Goal: Find specific page/section: Find specific page/section

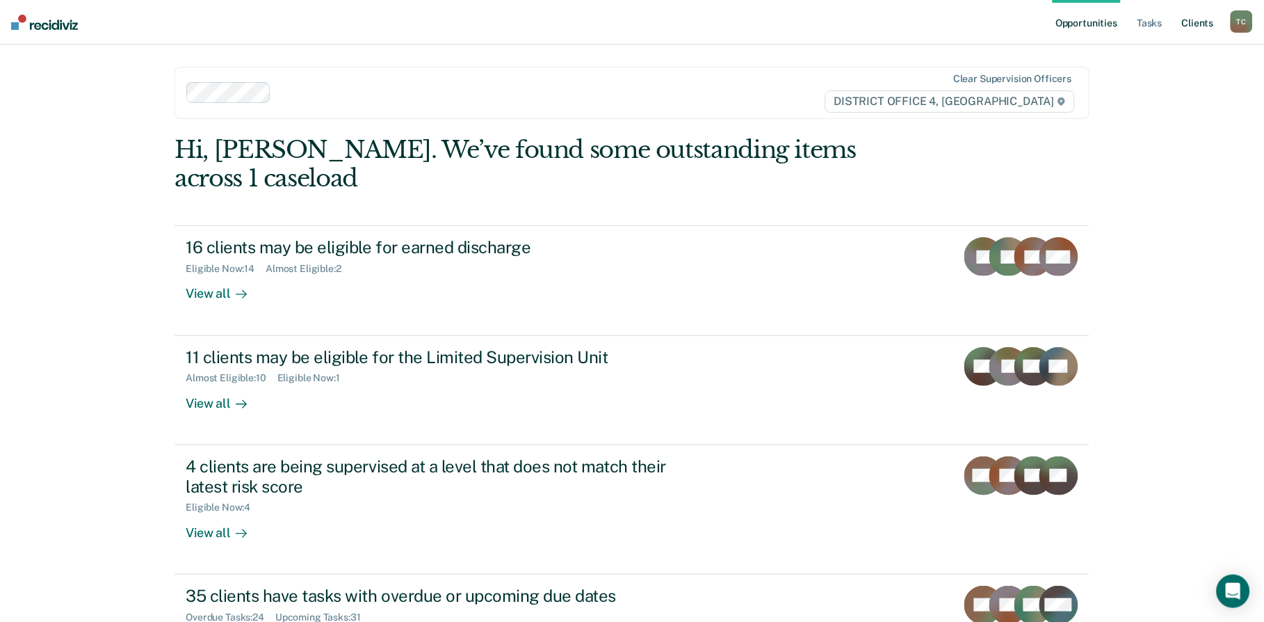
click at [1189, 21] on link "Client s" at bounding box center [1198, 22] width 38 height 44
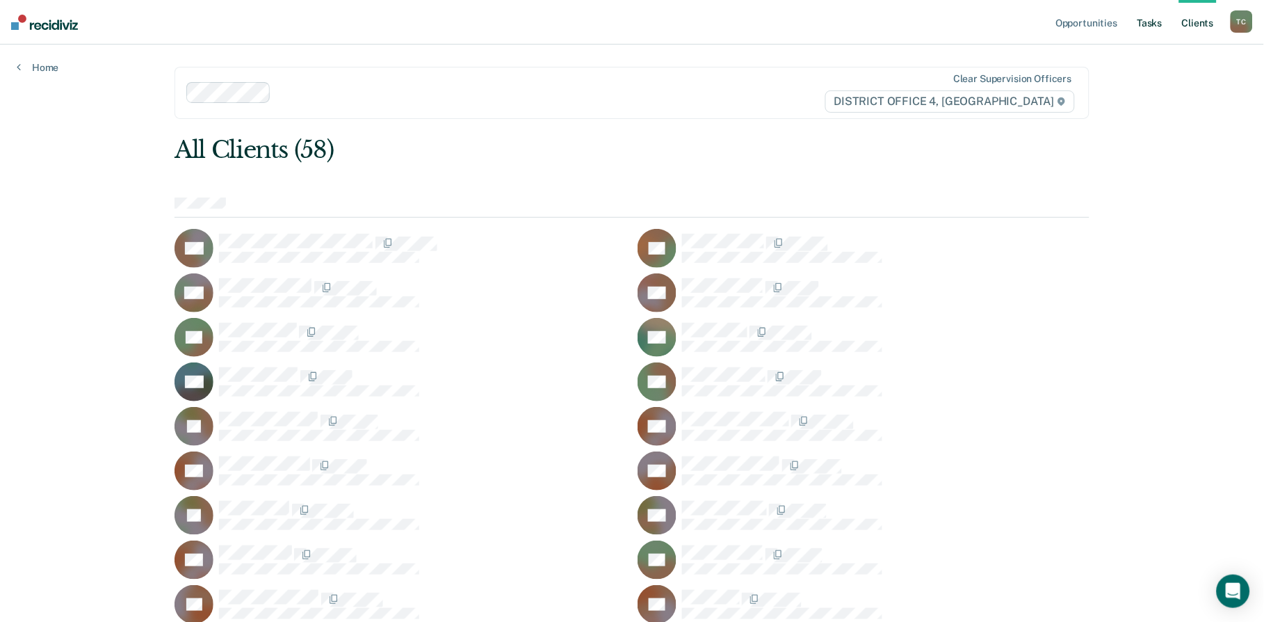
click at [1136, 26] on link "Tasks" at bounding box center [1150, 22] width 31 height 44
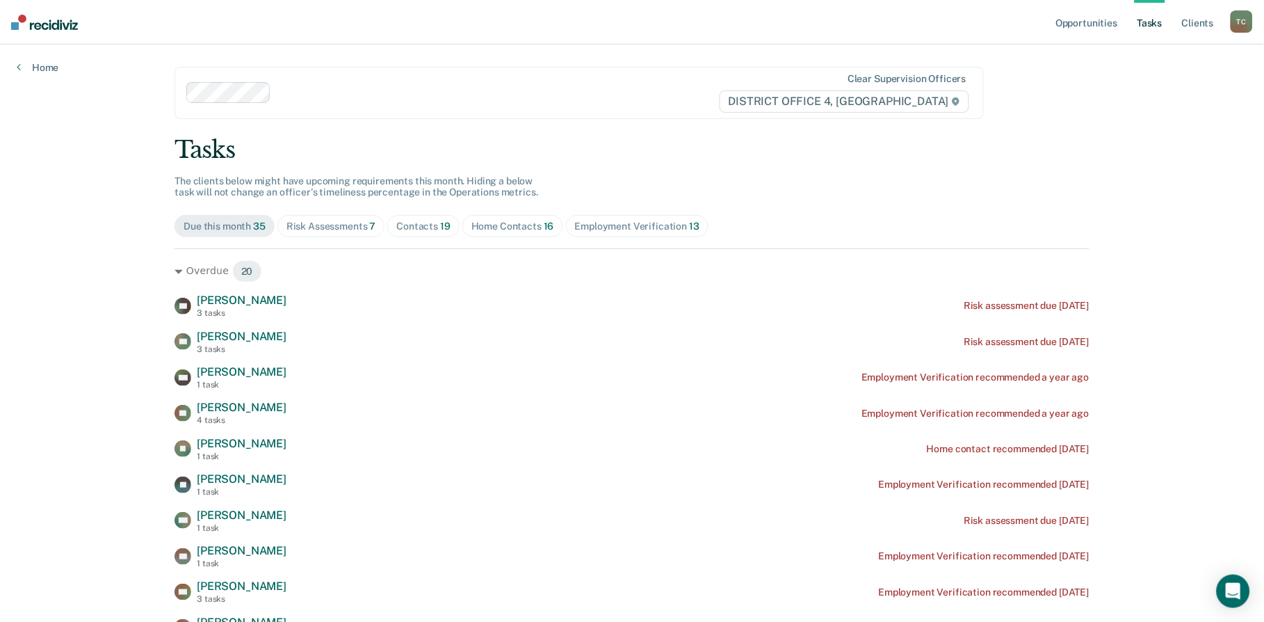
click at [517, 227] on div "Home Contacts 16" at bounding box center [512, 226] width 83 height 12
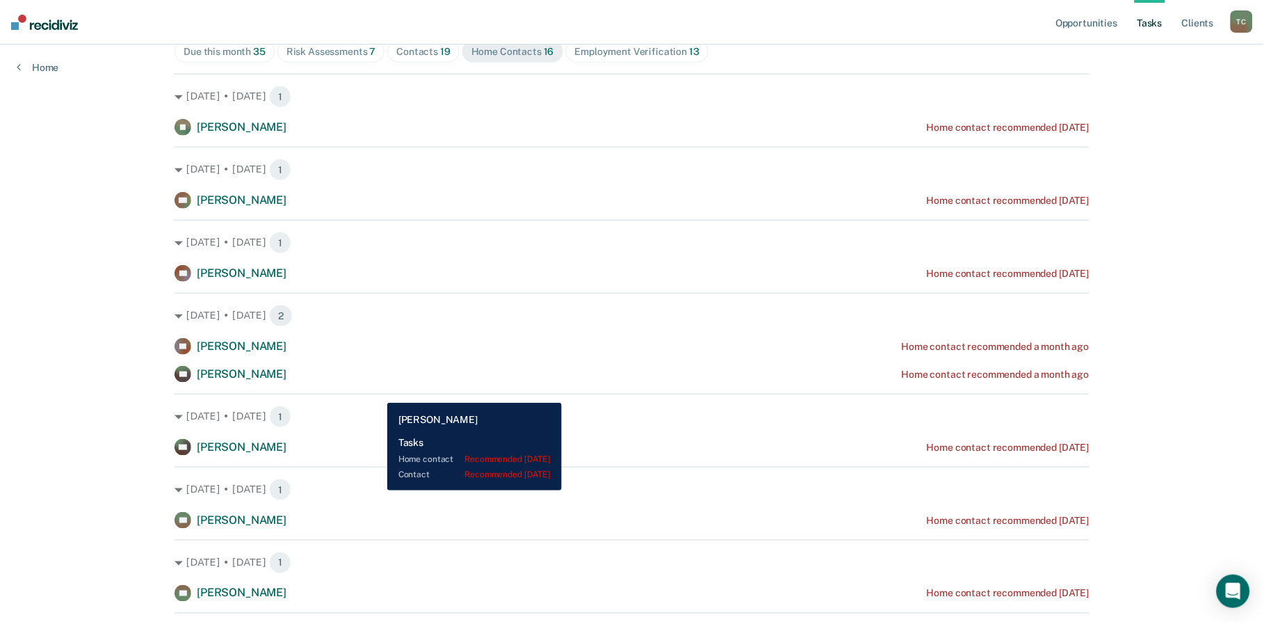
scroll to position [154, 0]
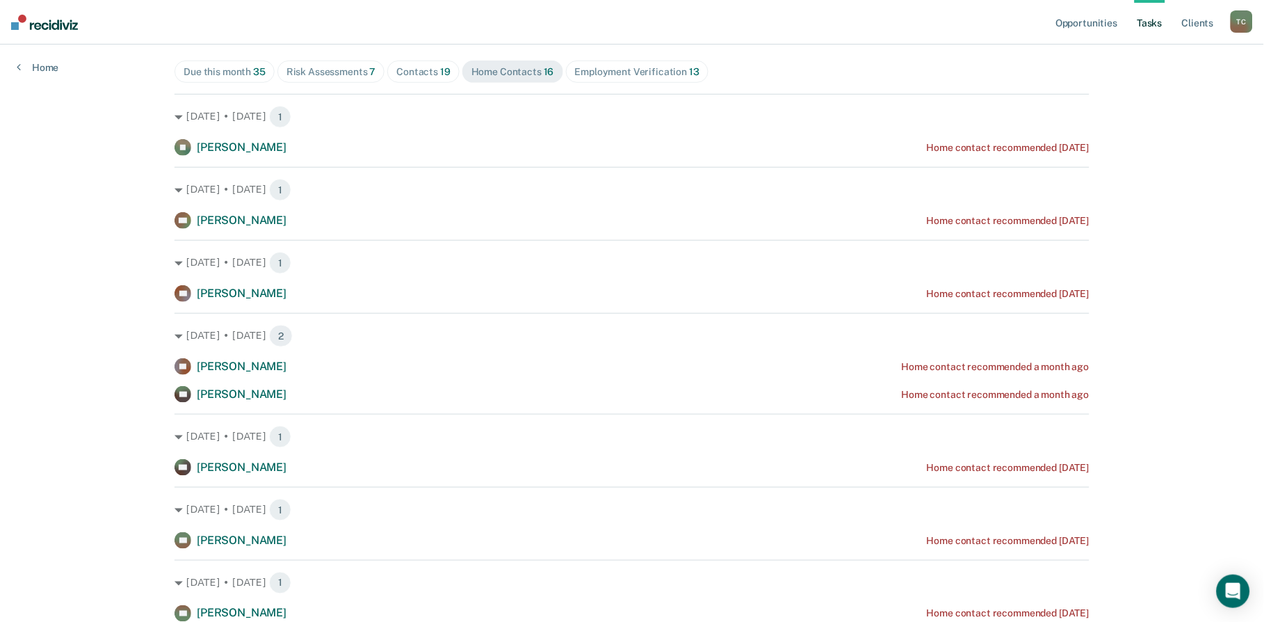
click at [1222, 74] on div "Opportunities Tasks Client s [PERSON_NAME] Profile How it works Log Out Home Cl…" at bounding box center [632, 531] width 1264 height 1370
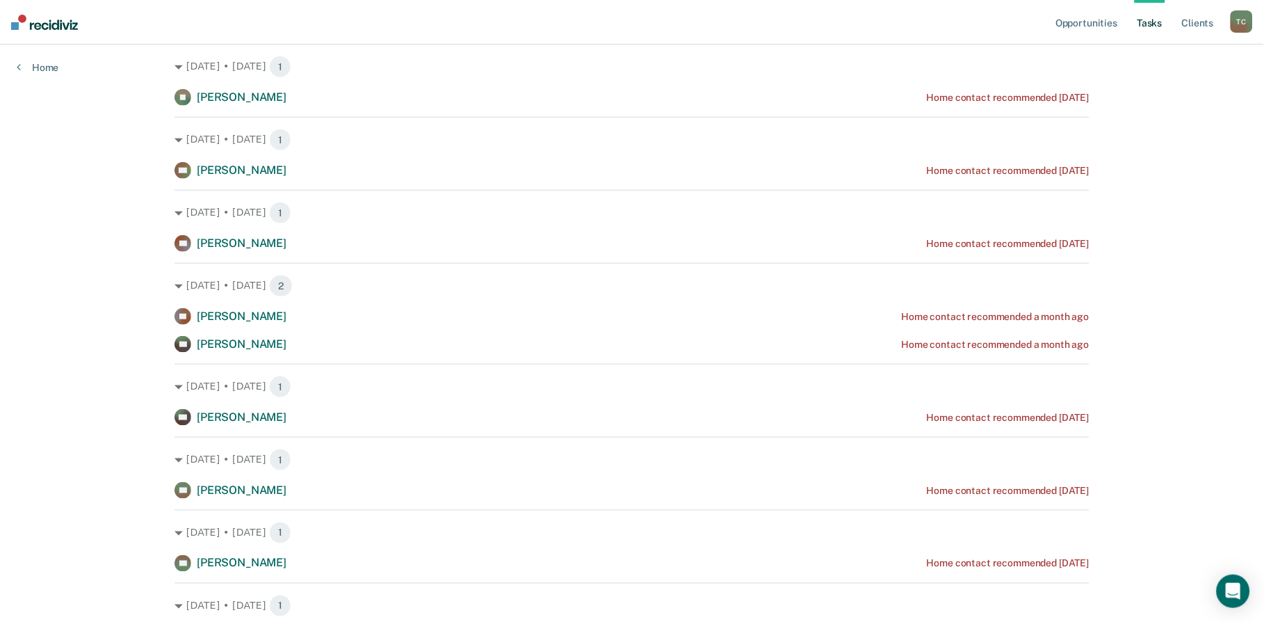
scroll to position [232, 0]
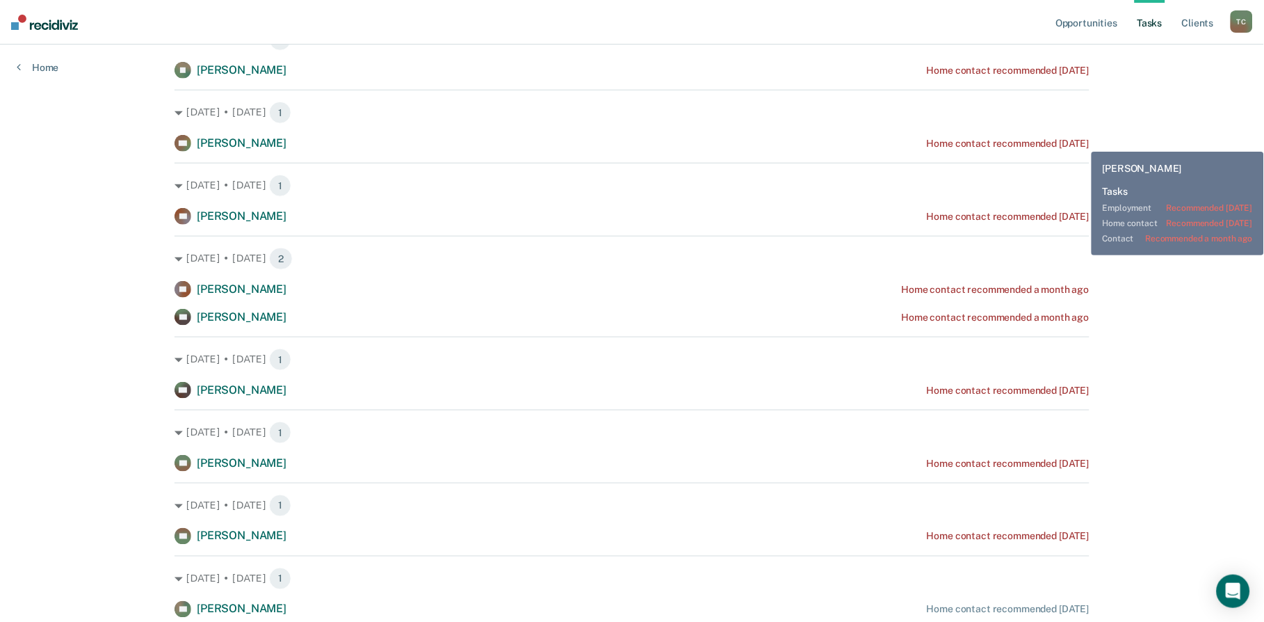
click at [1178, 120] on div "Opportunities Tasks Client s [PERSON_NAME] Profile How it works Log Out Home Cl…" at bounding box center [632, 453] width 1264 height 1370
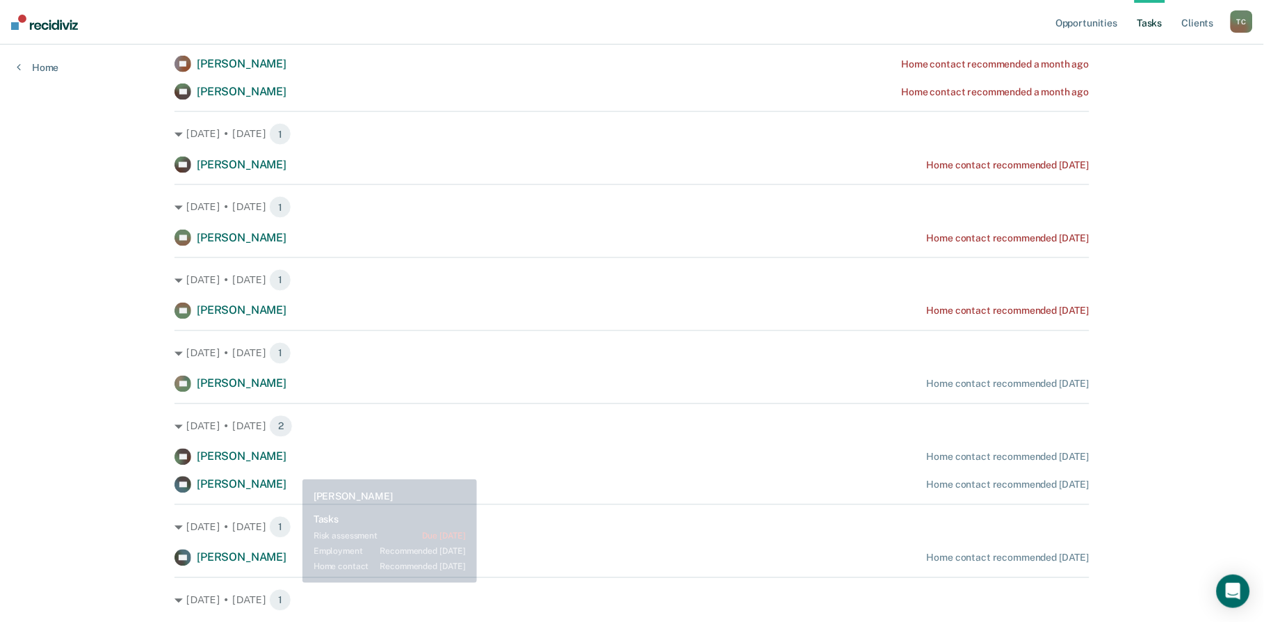
scroll to position [463, 0]
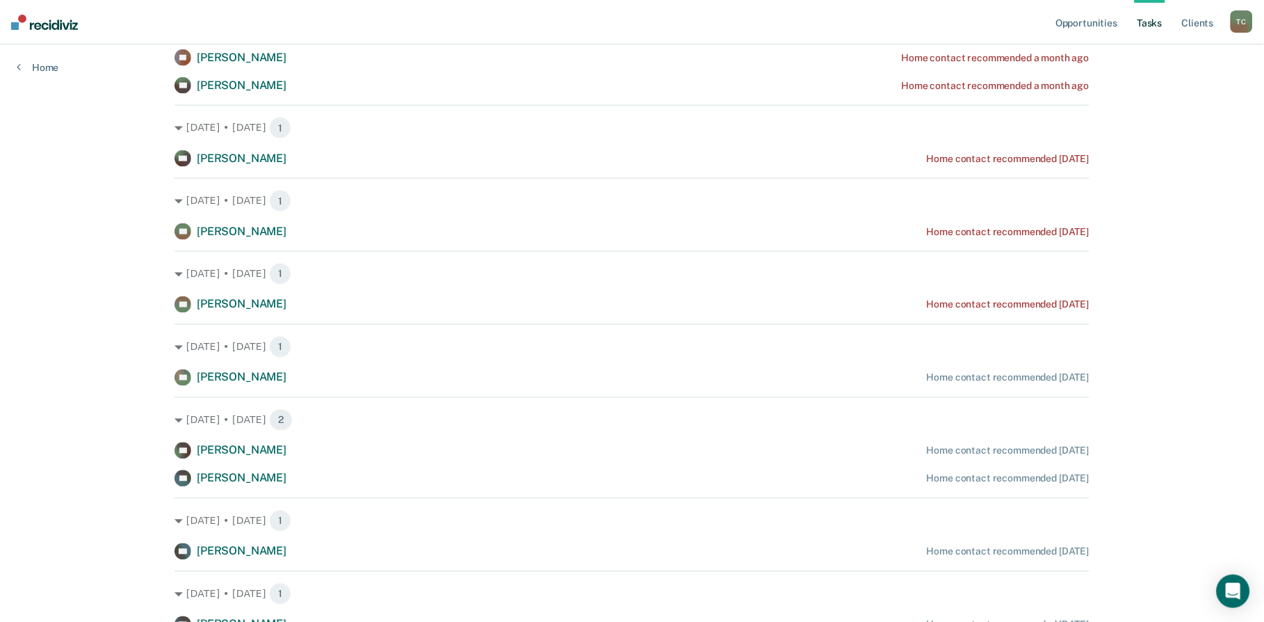
click at [9, 239] on div "Opportunities Tasks Client s [PERSON_NAME] Profile How it works Log Out Home Cl…" at bounding box center [632, 222] width 1264 height 1370
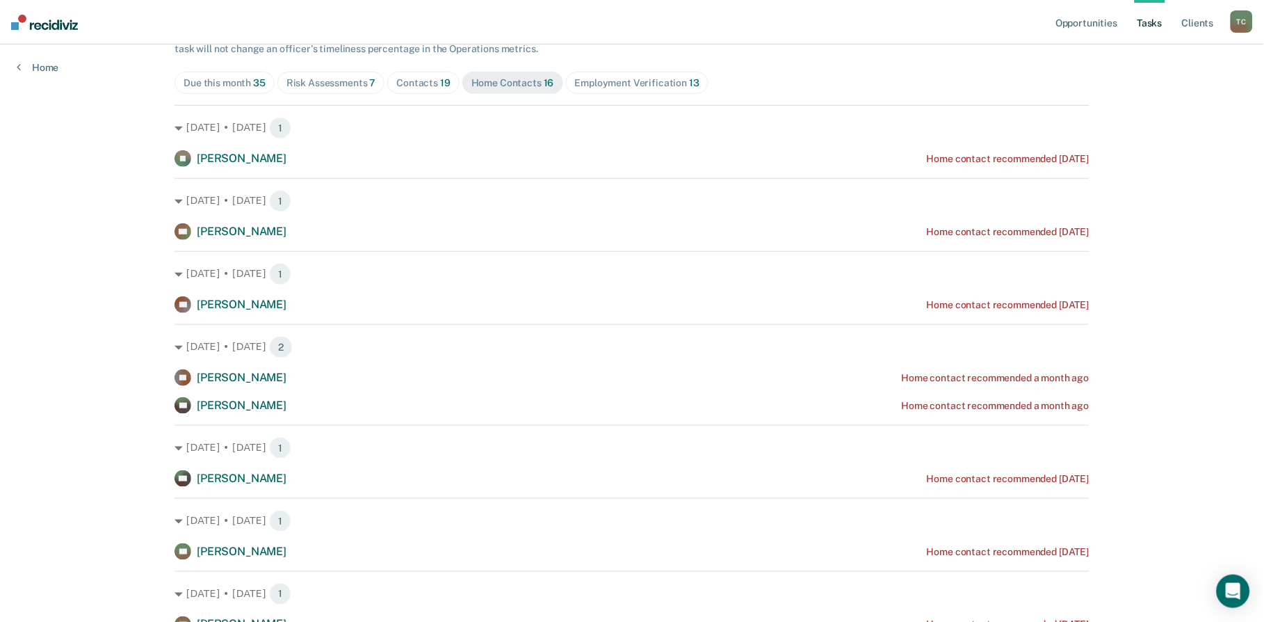
scroll to position [0, 0]
